Goal: Task Accomplishment & Management: Use online tool/utility

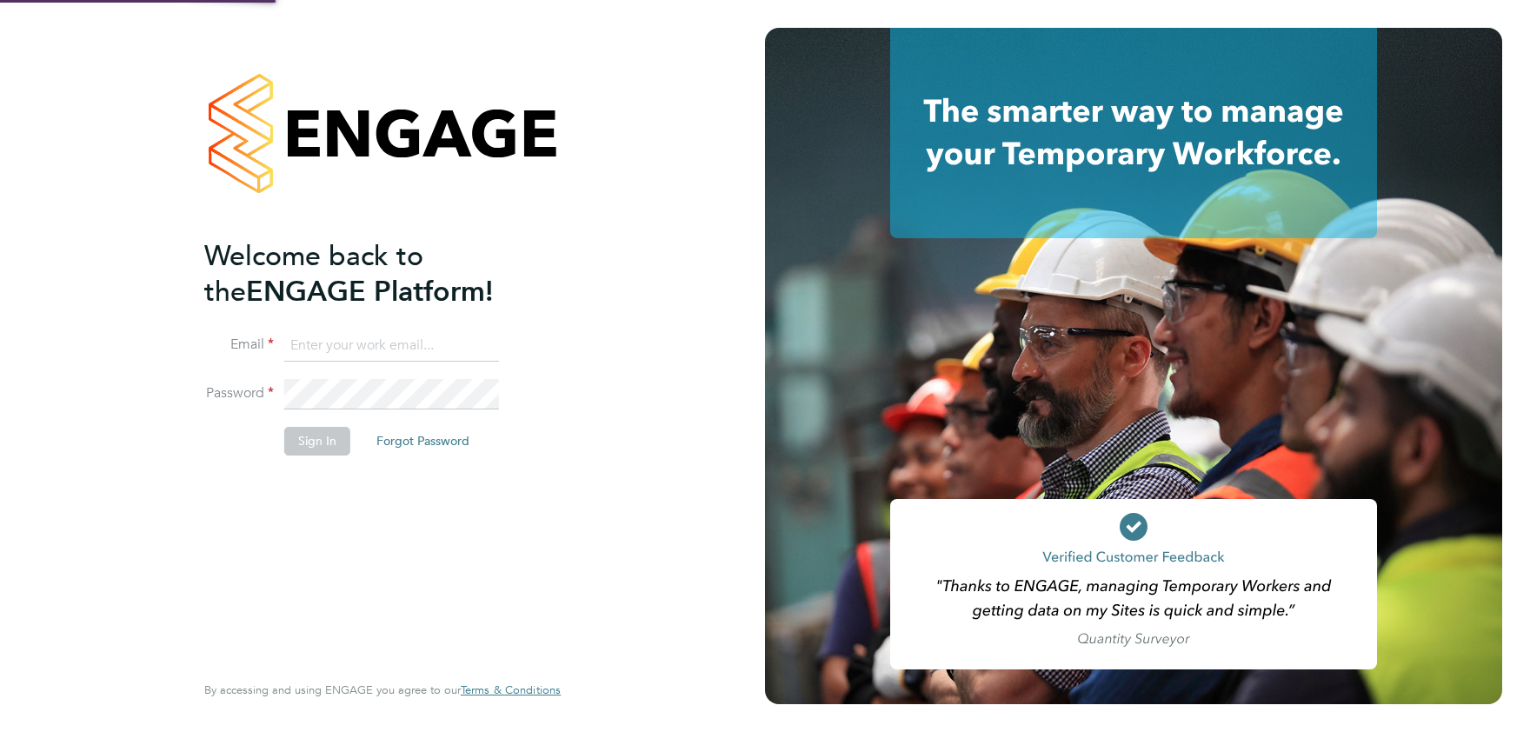
type input "elena.kazi@exploreltd.com"
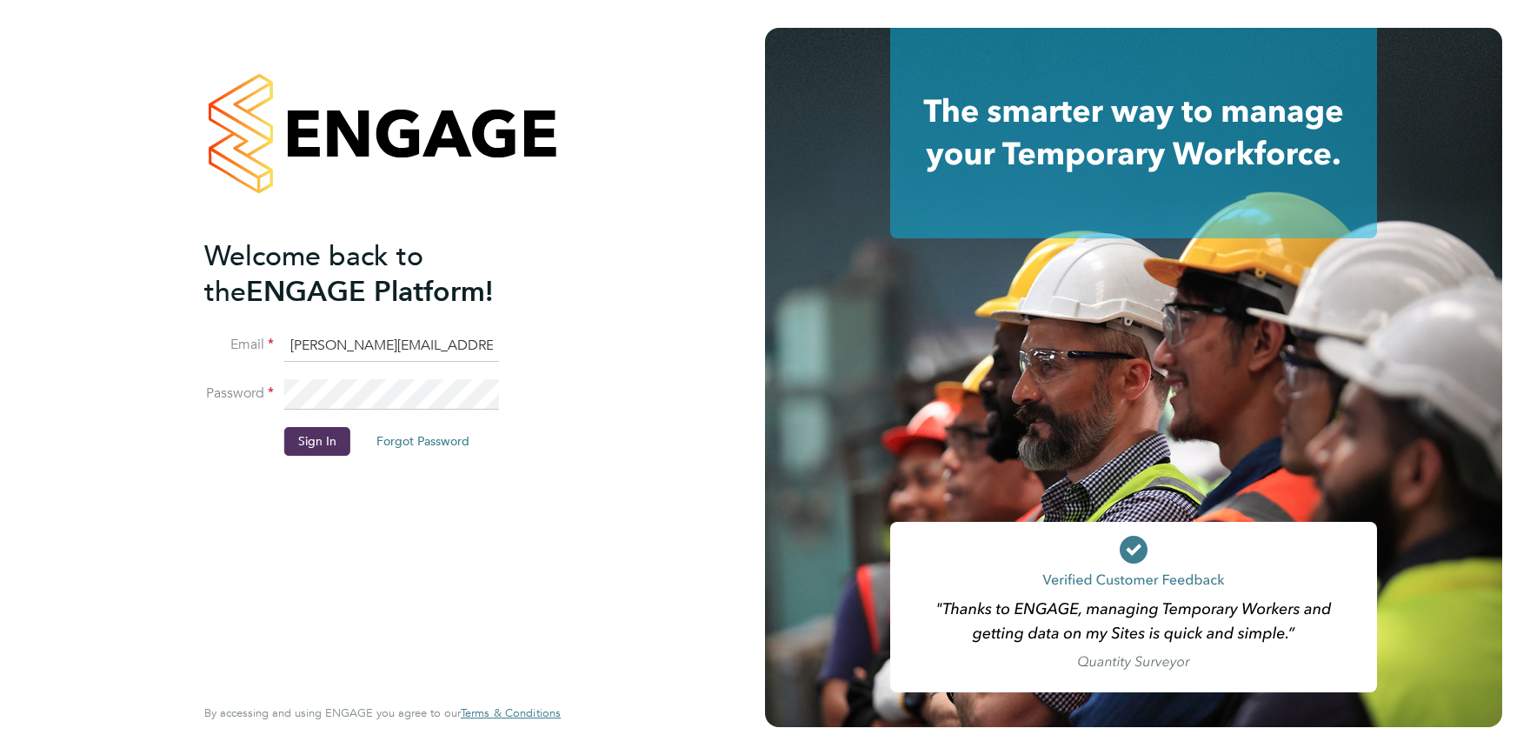
click at [321, 435] on button "Sign In" at bounding box center [317, 441] width 66 height 28
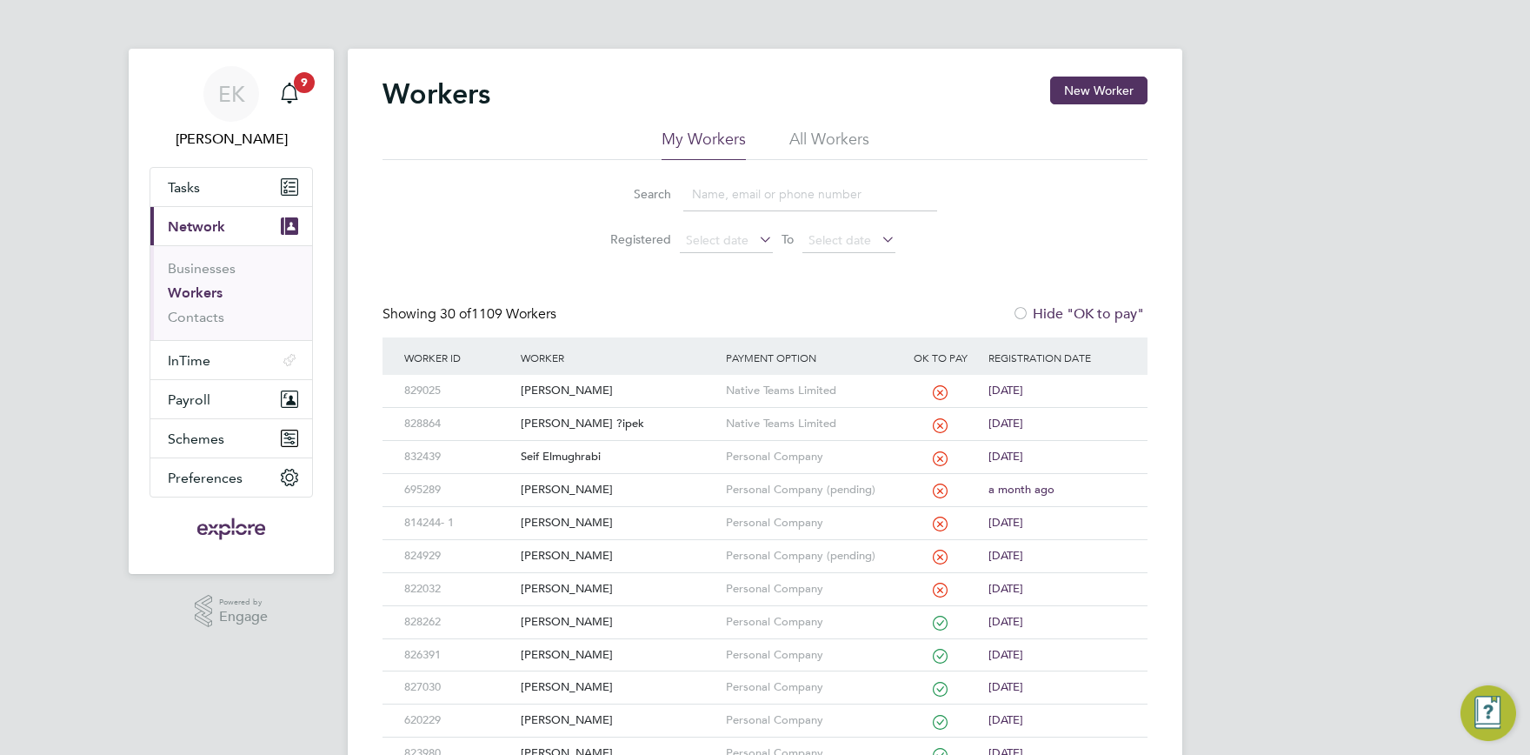
click at [776, 199] on input at bounding box center [810, 194] width 254 height 34
type input "mathan"
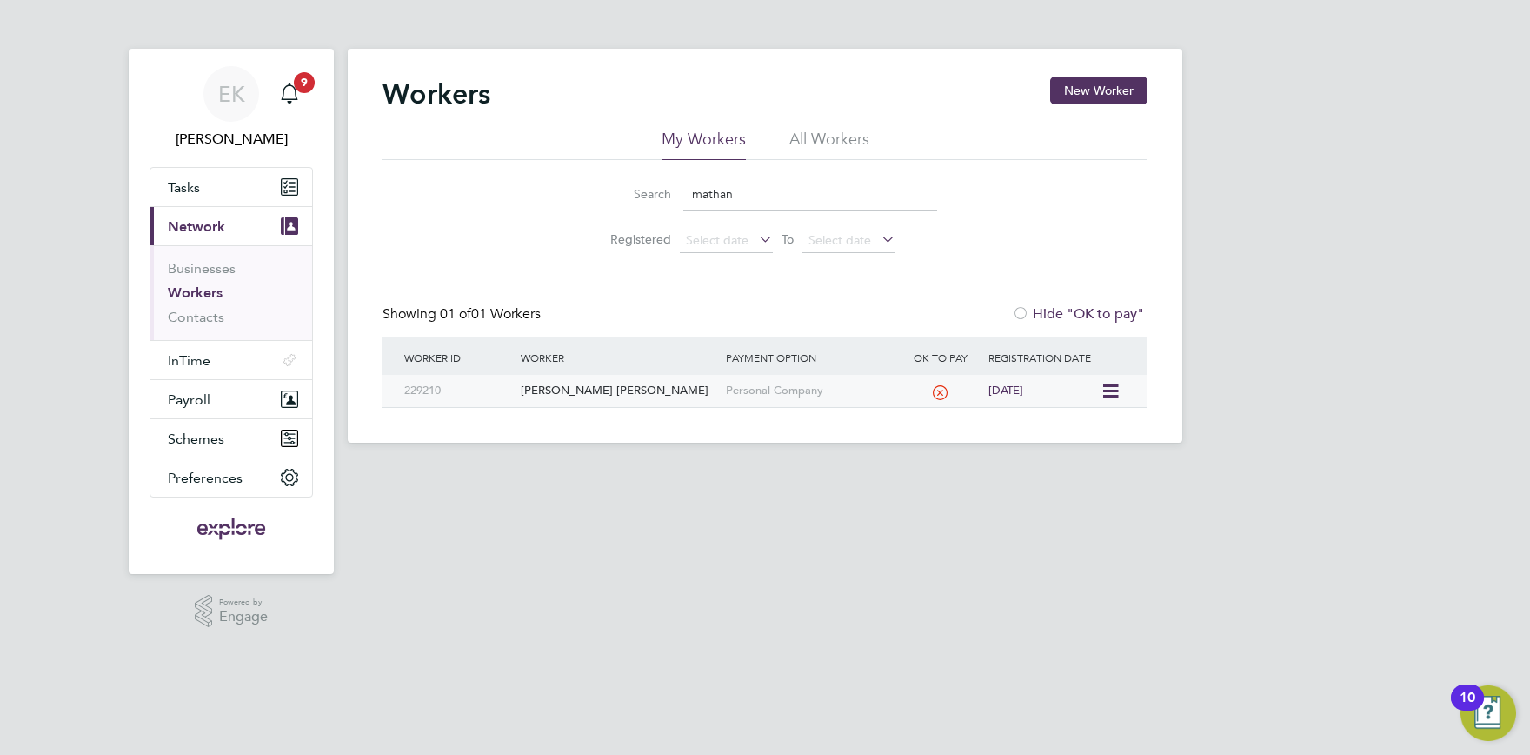
click at [602, 397] on div "[PERSON_NAME] [PERSON_NAME]" at bounding box center [618, 391] width 204 height 32
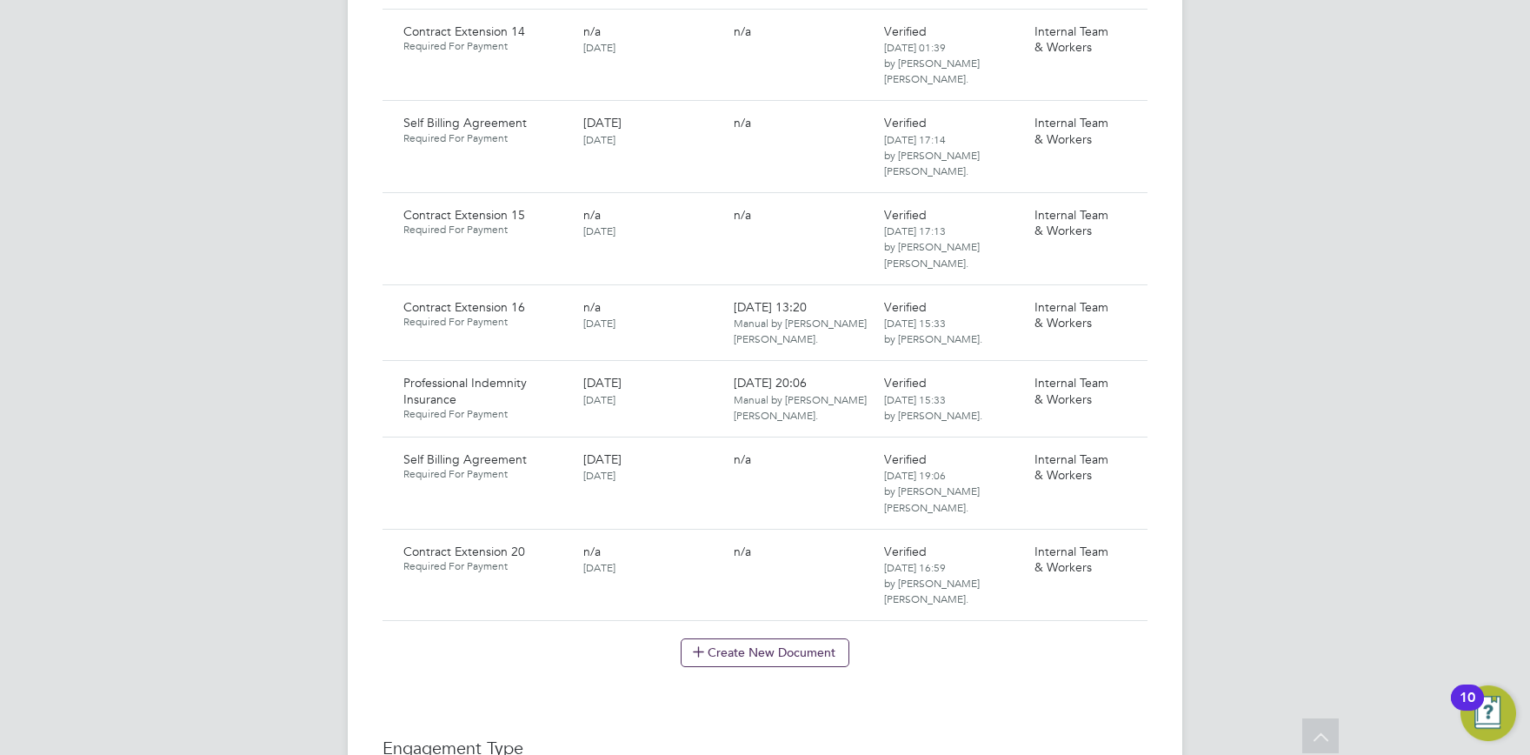
scroll to position [3538, 0]
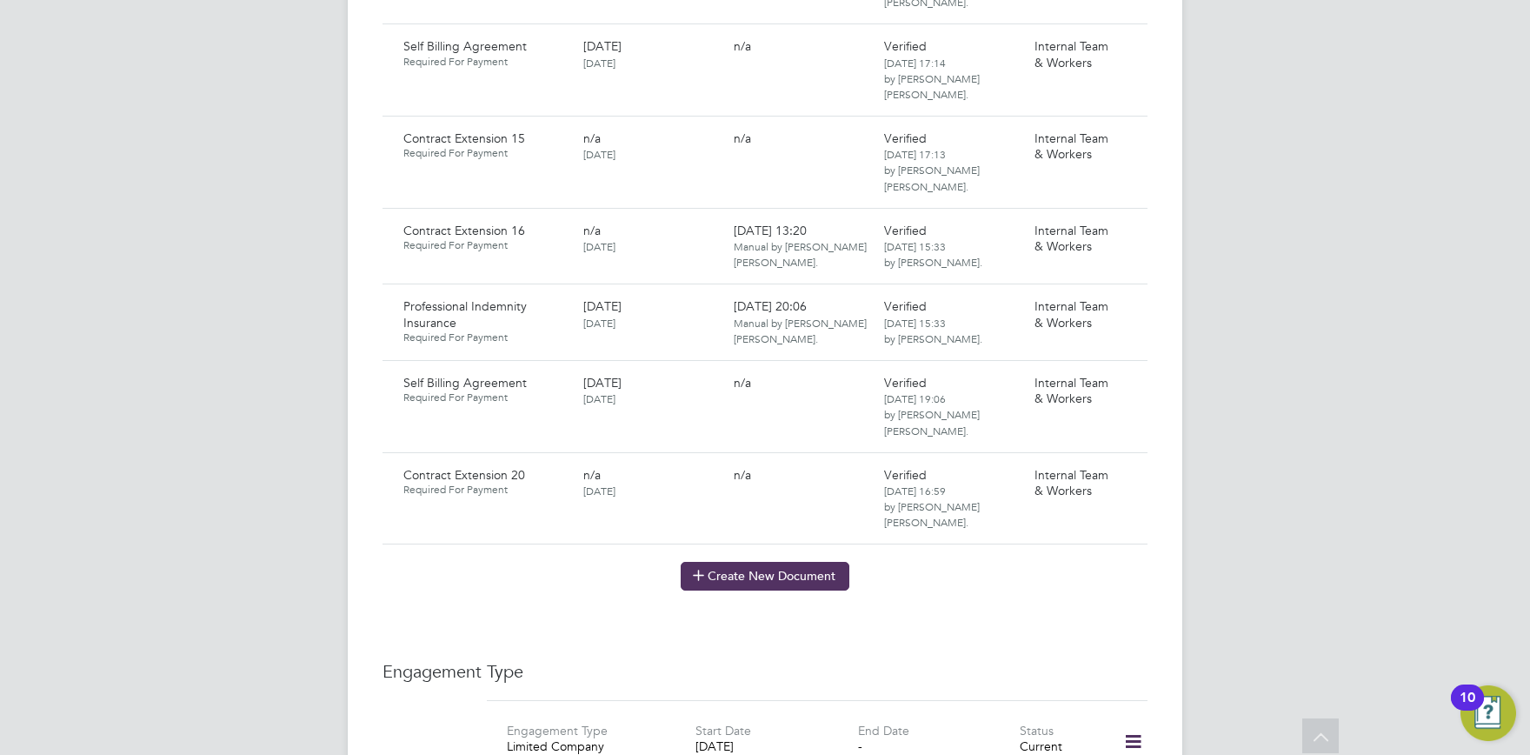
click at [767, 562] on button "Create New Document" at bounding box center [765, 576] width 169 height 28
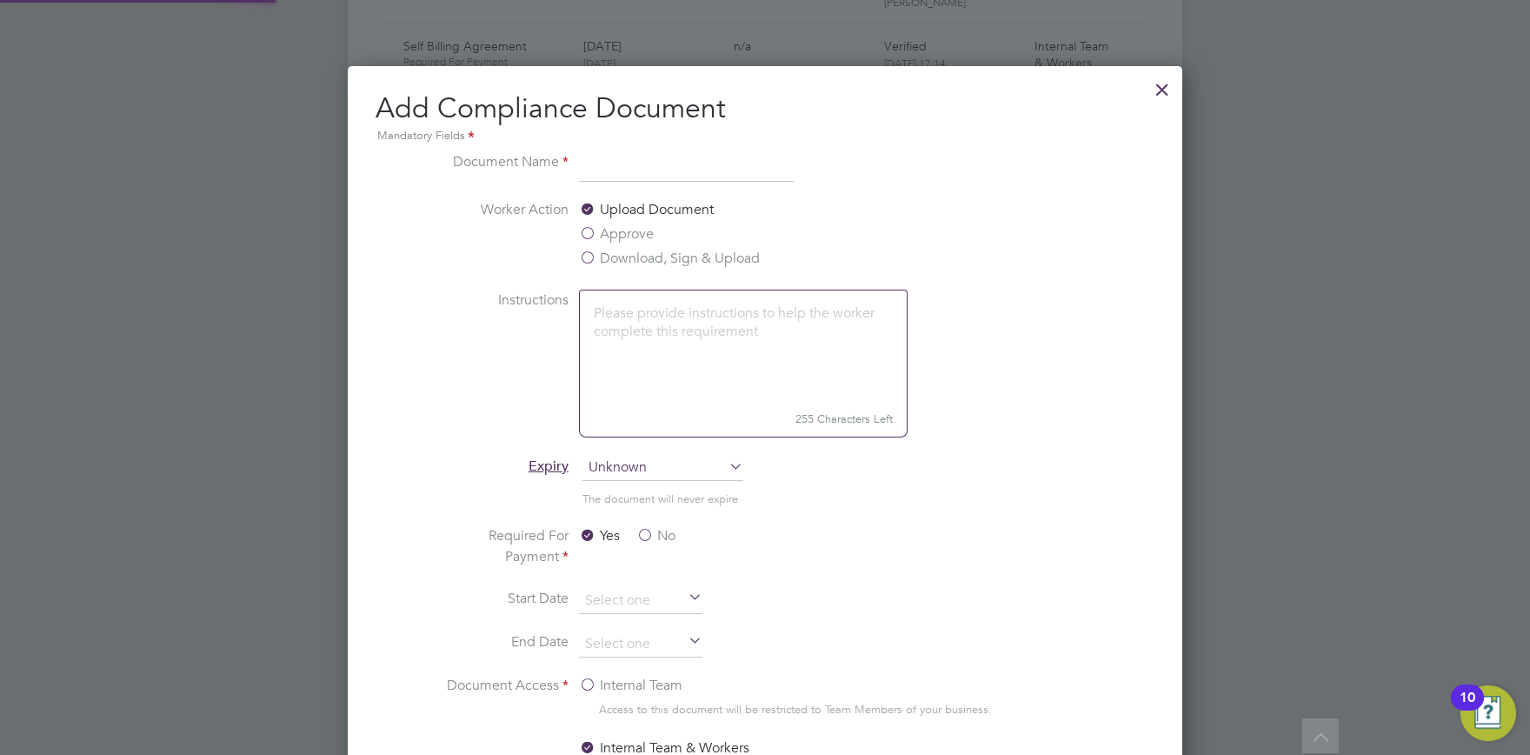
scroll to position [911, 835]
type input "Contract Extension 21"
click at [686, 266] on label "Download, Sign & Upload" at bounding box center [669, 258] width 181 height 21
click at [0, 0] on input "Download, Sign & Upload" at bounding box center [0, 0] width 0 height 0
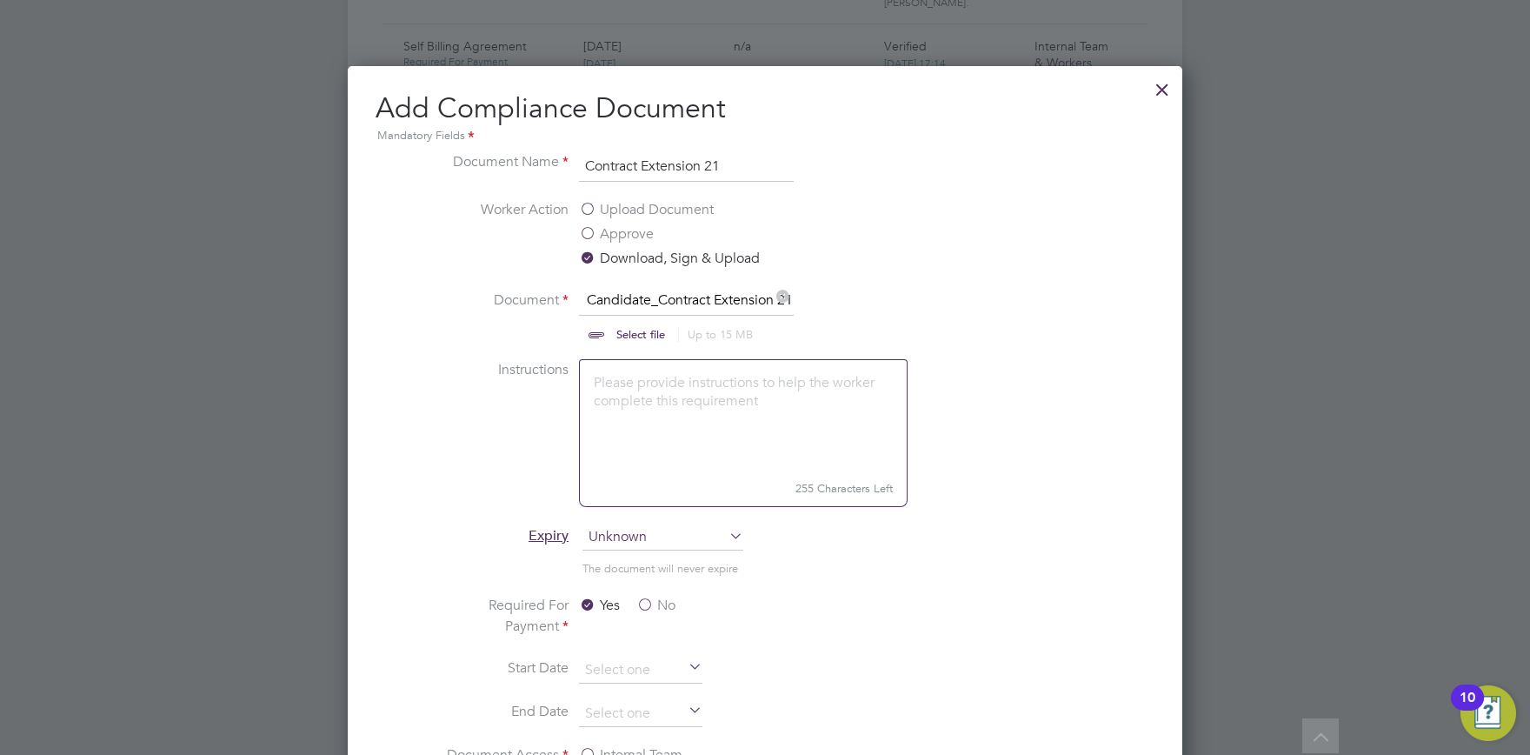
scroll to position [3830, 0]
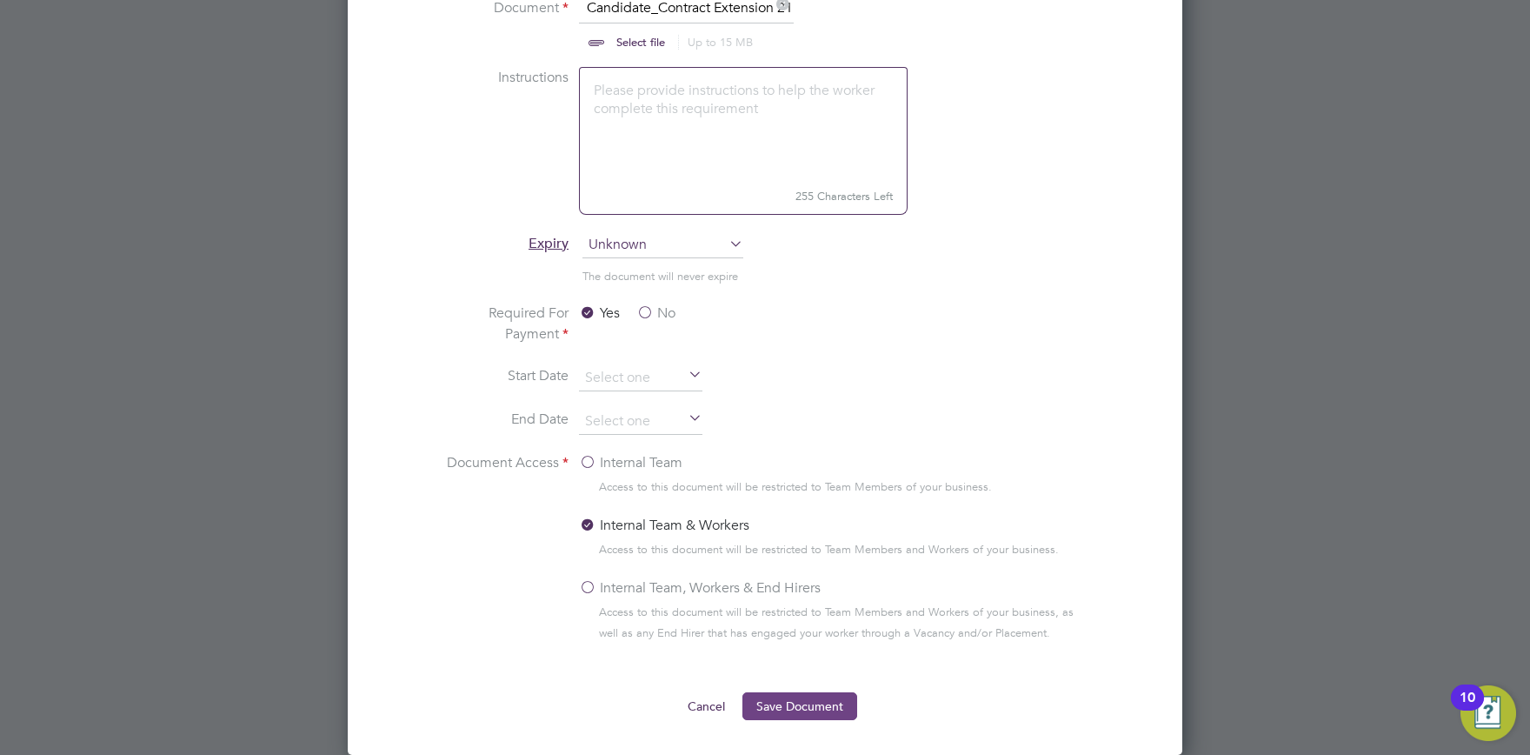
click at [795, 695] on button "Save Document" at bounding box center [799, 706] width 115 height 28
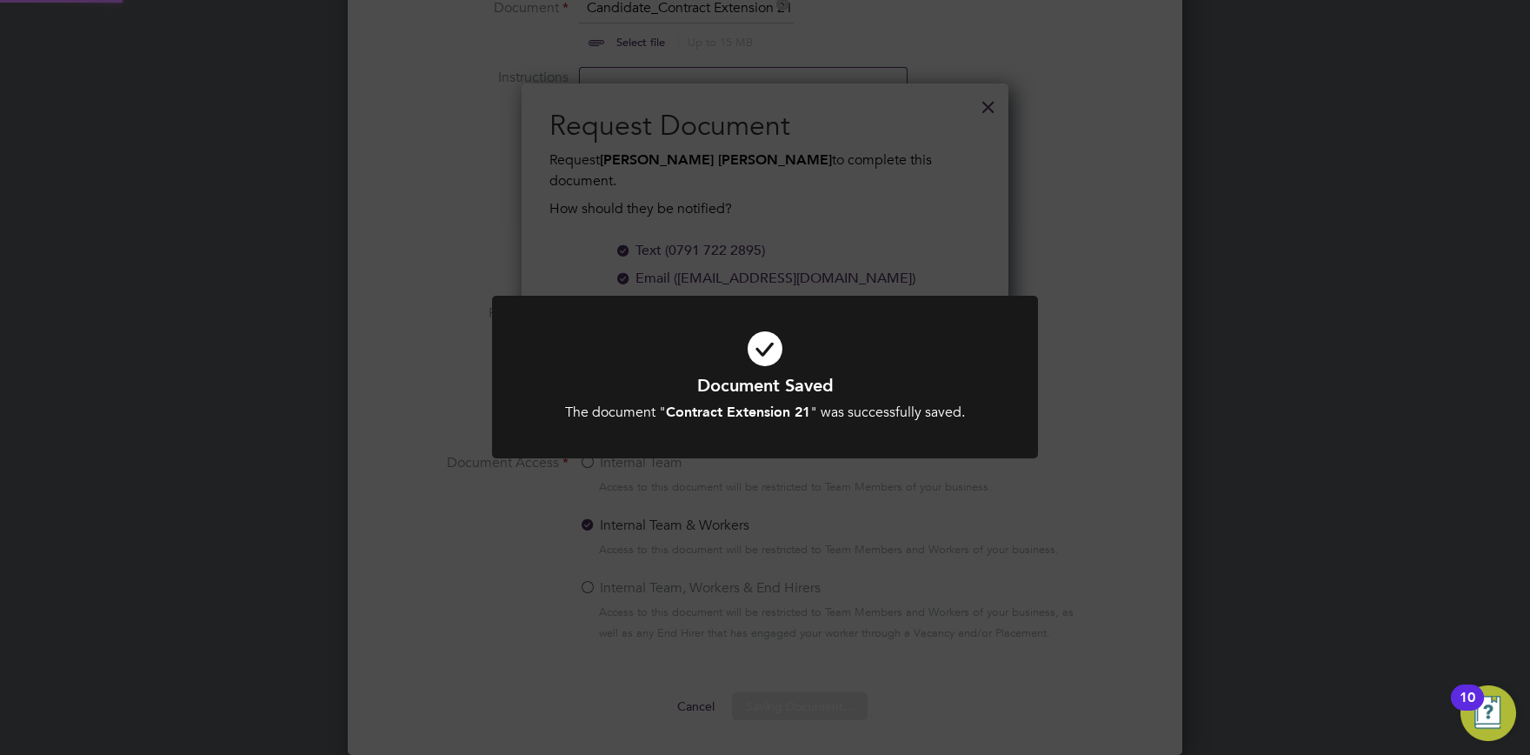
scroll to position [278, 488]
click at [835, 591] on div "Document Saved The document " Contract Extension 21 " was successfully saved. C…" at bounding box center [765, 377] width 1530 height 755
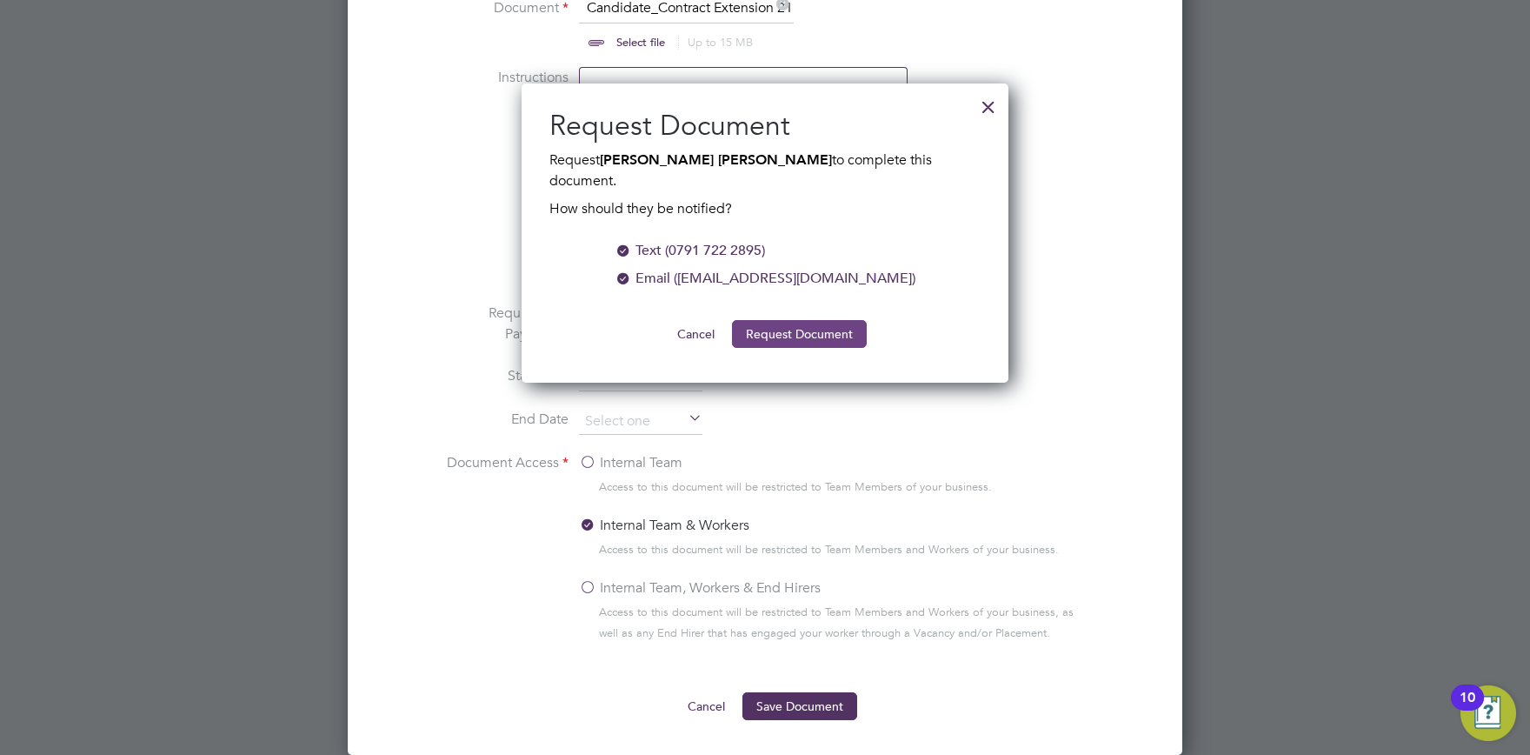
click at [790, 320] on button "Request Document" at bounding box center [799, 334] width 135 height 28
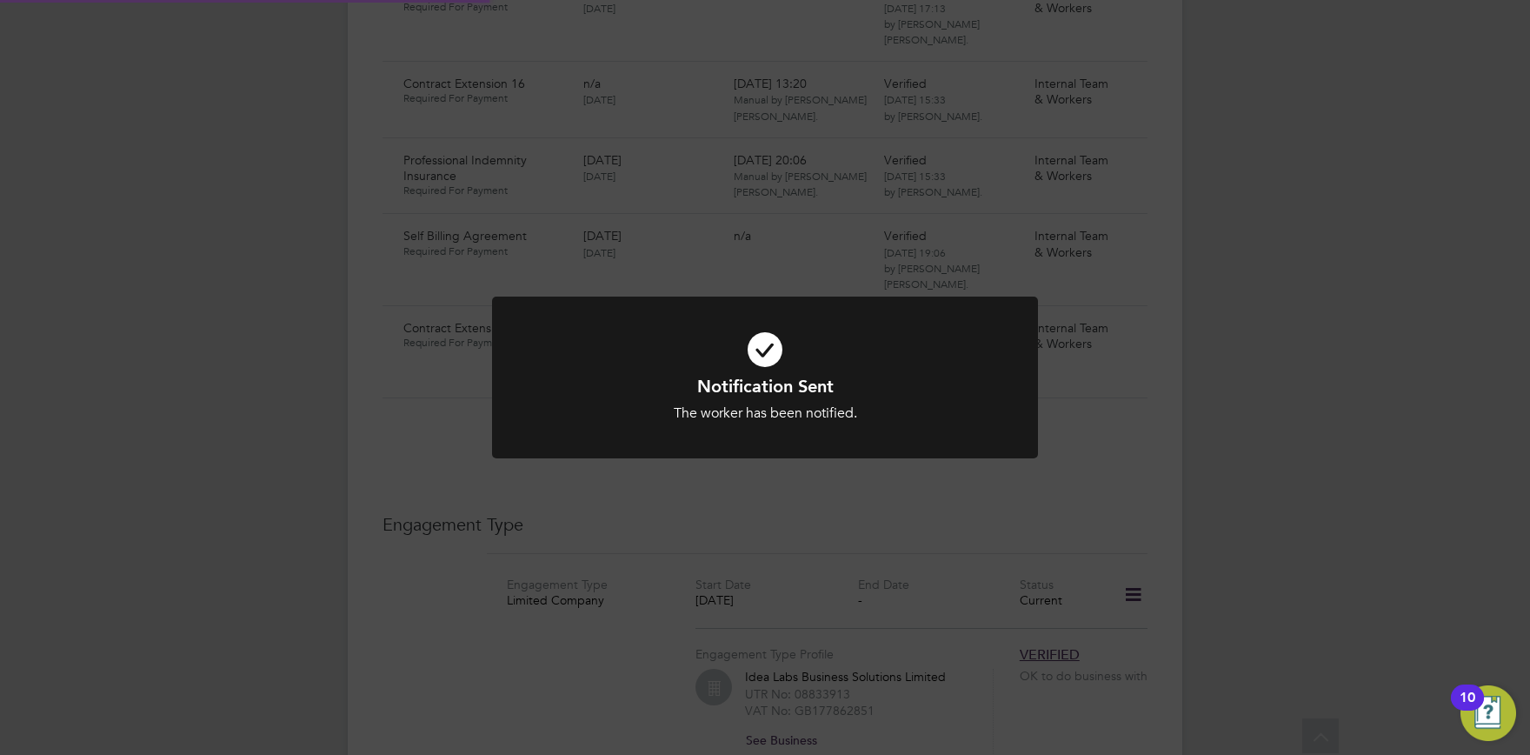
click at [694, 515] on div "Notification Sent The worker has been notified. Cancel Okay" at bounding box center [765, 377] width 1530 height 755
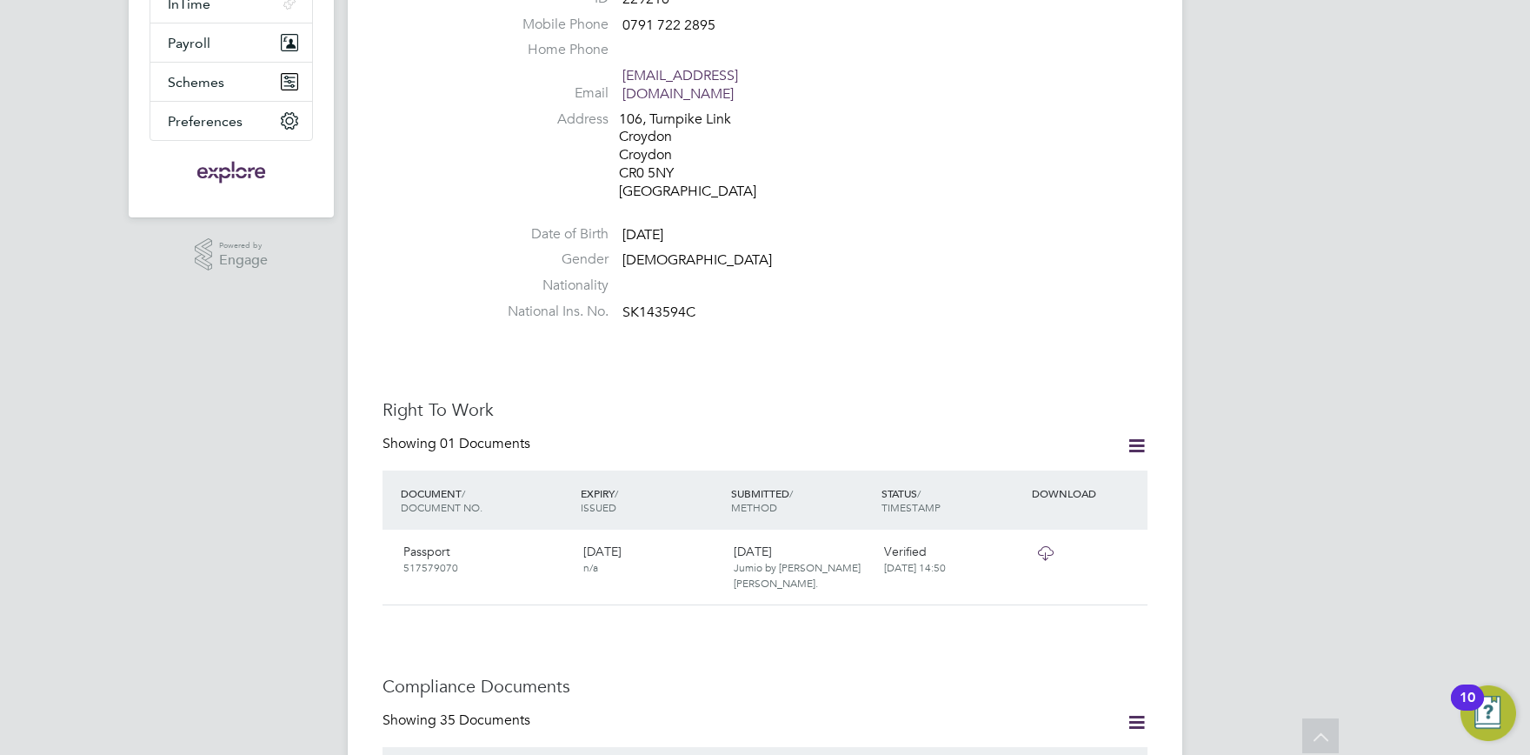
scroll to position [0, 0]
